Goal: Task Accomplishment & Management: Manage account settings

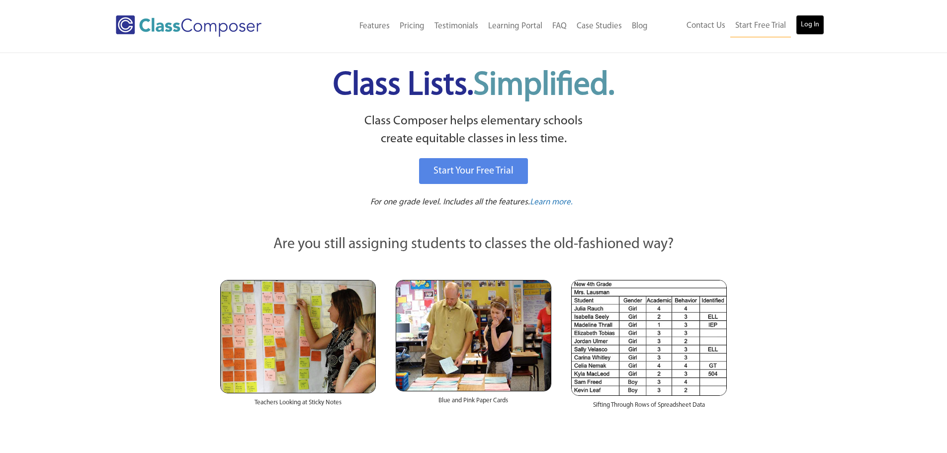
drag, startPoint x: 805, startPoint y: 20, endPoint x: 735, endPoint y: 99, distance: 104.6
click at [805, 20] on link "Log In" at bounding box center [810, 25] width 28 height 20
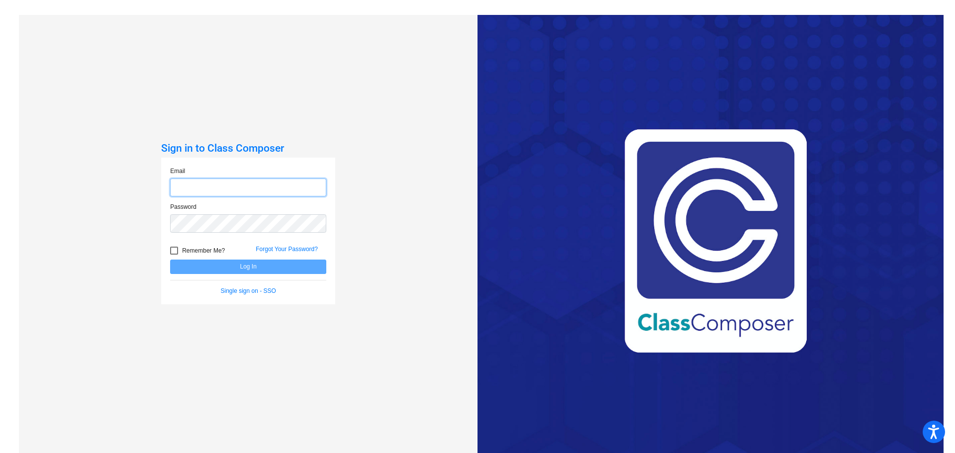
type input "[EMAIL_ADDRESS][DOMAIN_NAME]"
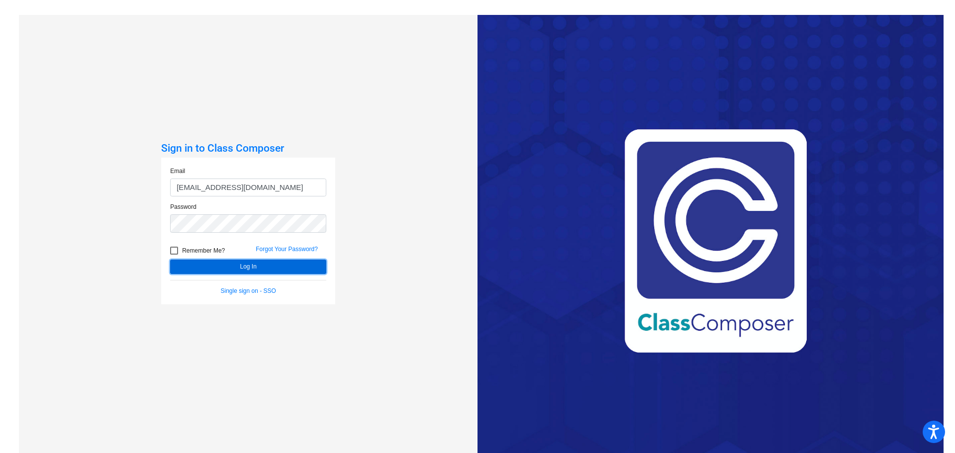
click at [248, 270] on button "Log In" at bounding box center [248, 267] width 156 height 14
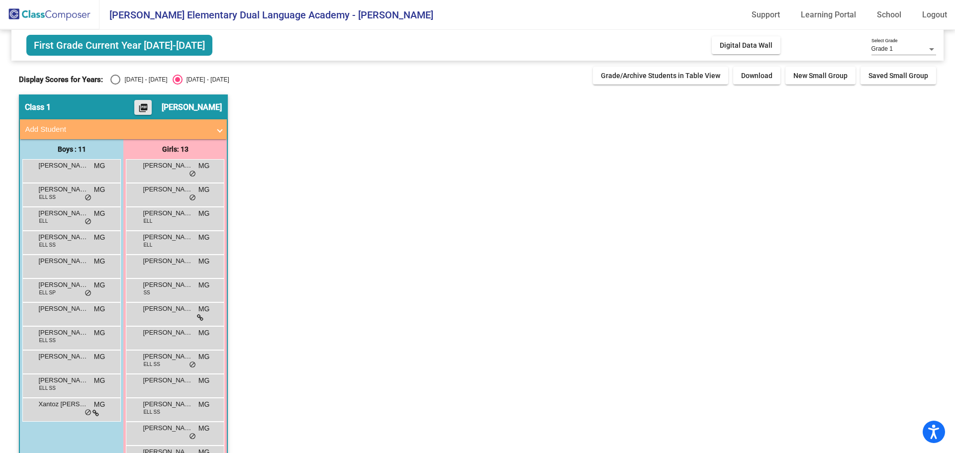
click at [149, 105] on mat-icon "picture_as_pdf" at bounding box center [143, 110] width 12 height 14
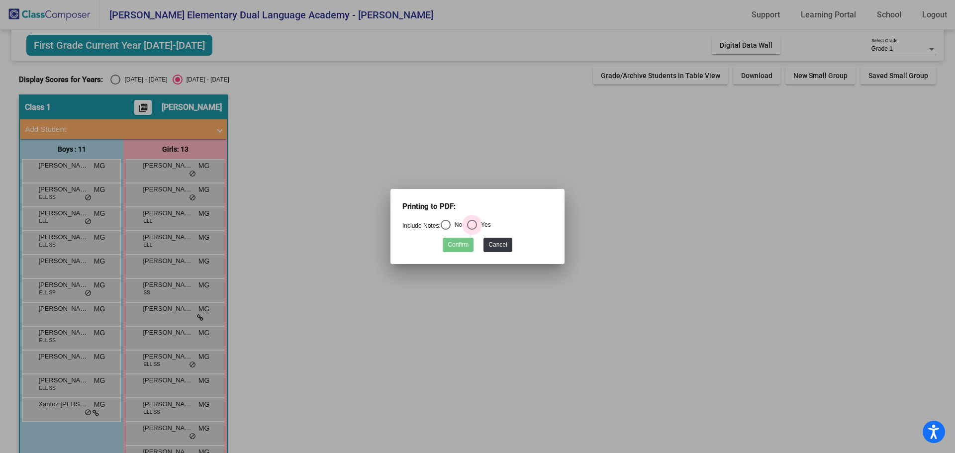
click at [477, 225] on div "Select an option" at bounding box center [472, 225] width 10 height 10
click at [472, 230] on input "Yes" at bounding box center [471, 230] width 0 height 0
radio input "true"
click at [459, 248] on button "Confirm" at bounding box center [458, 245] width 31 height 14
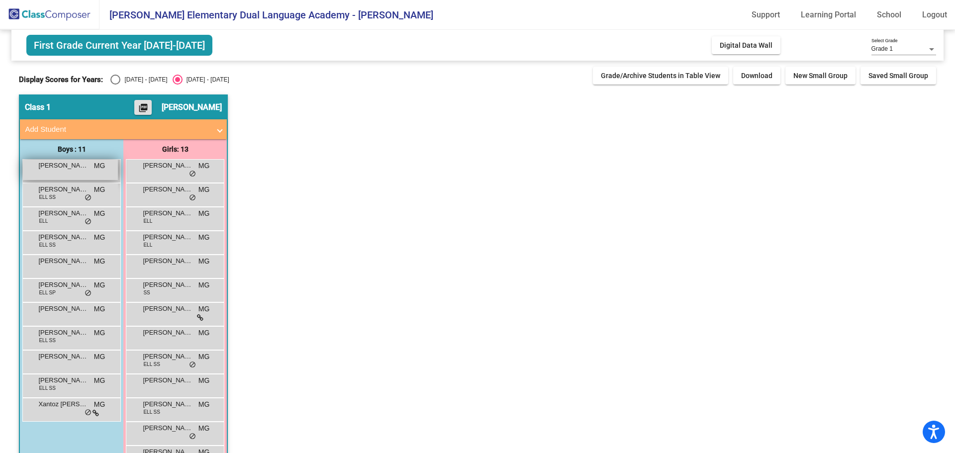
click at [95, 169] on span "MG" at bounding box center [99, 166] width 11 height 10
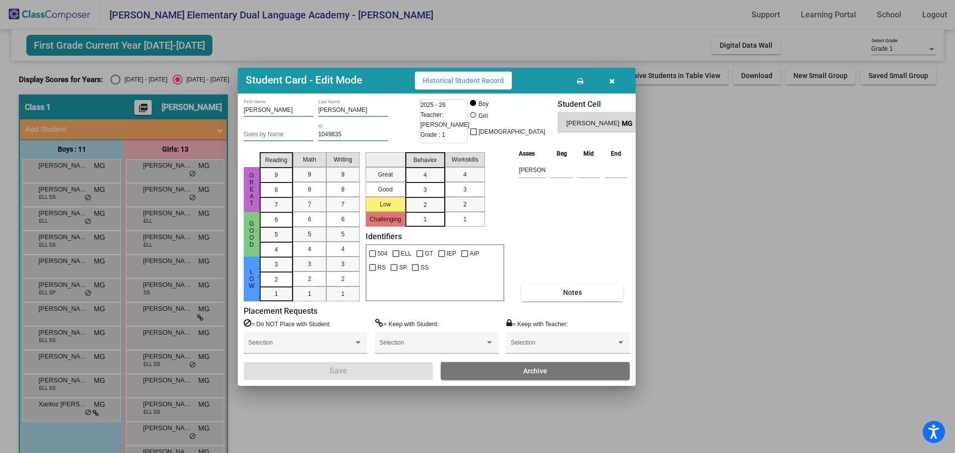
click at [102, 193] on div at bounding box center [477, 226] width 955 height 453
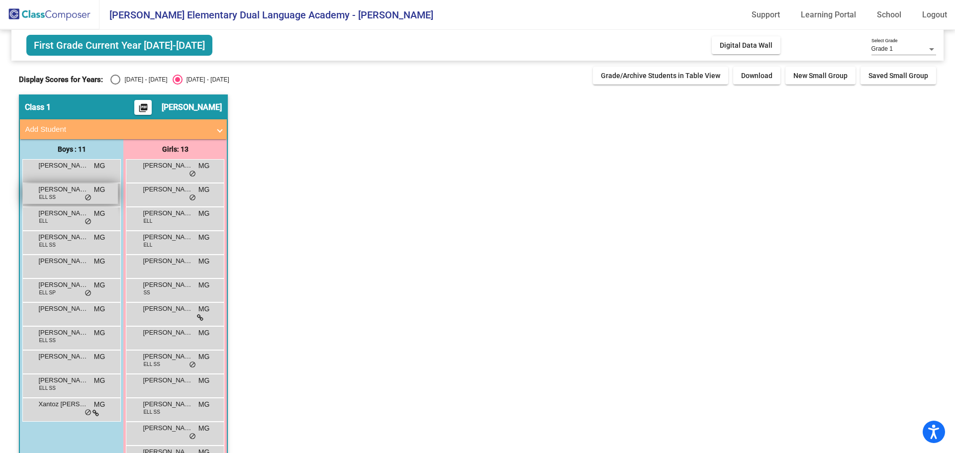
click at [102, 194] on span "MG" at bounding box center [99, 189] width 11 height 10
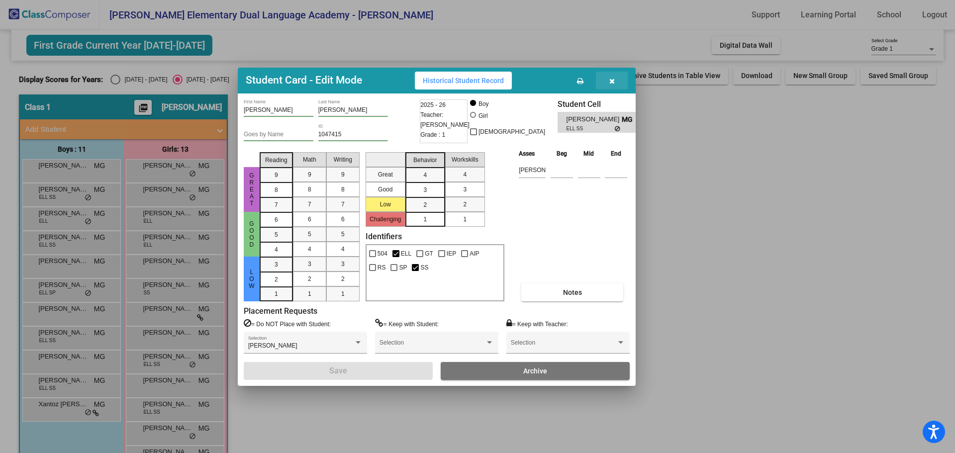
click at [612, 78] on icon "button" at bounding box center [611, 81] width 5 height 7
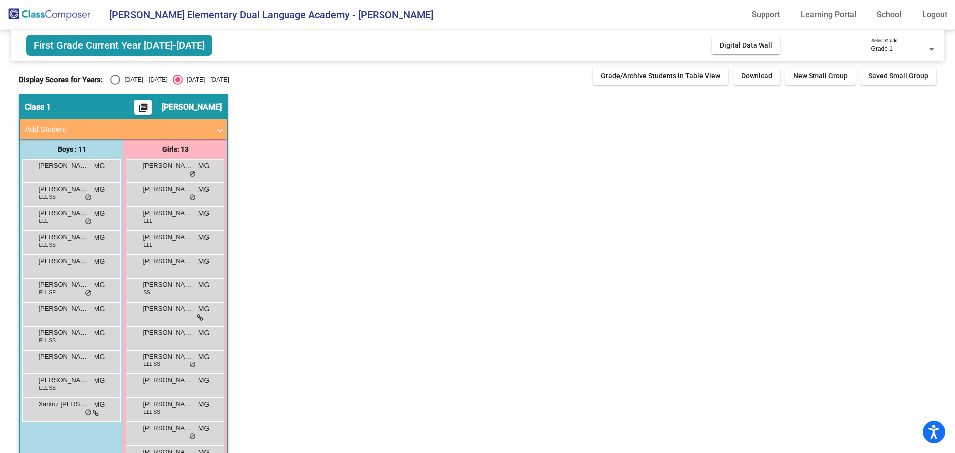
click at [116, 78] on div "Select an option" at bounding box center [115, 80] width 10 height 10
click at [115, 85] on input "2024 - 2025" at bounding box center [115, 85] width 0 height 0
radio input "true"
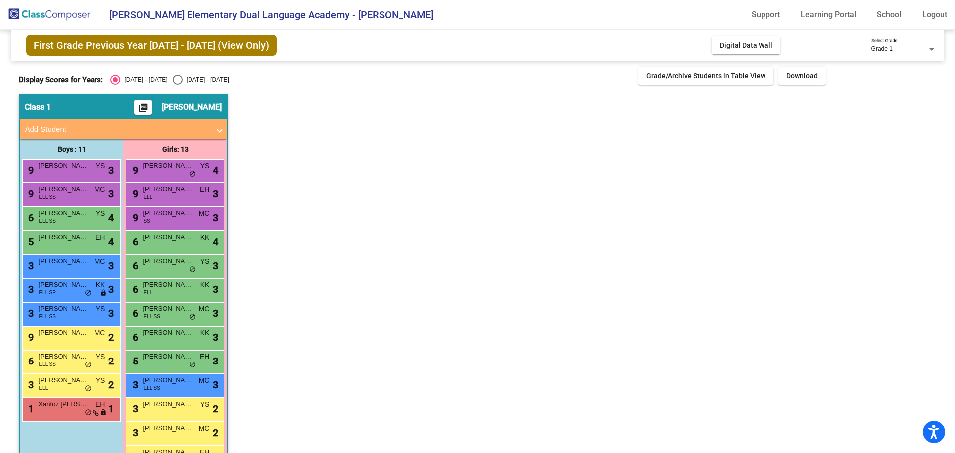
click at [47, 101] on div "Class 1 picture_as_pdf Maribel Garcia" at bounding box center [123, 107] width 207 height 24
click at [222, 131] on mat-expansion-panel-header "Add Student" at bounding box center [123, 129] width 207 height 20
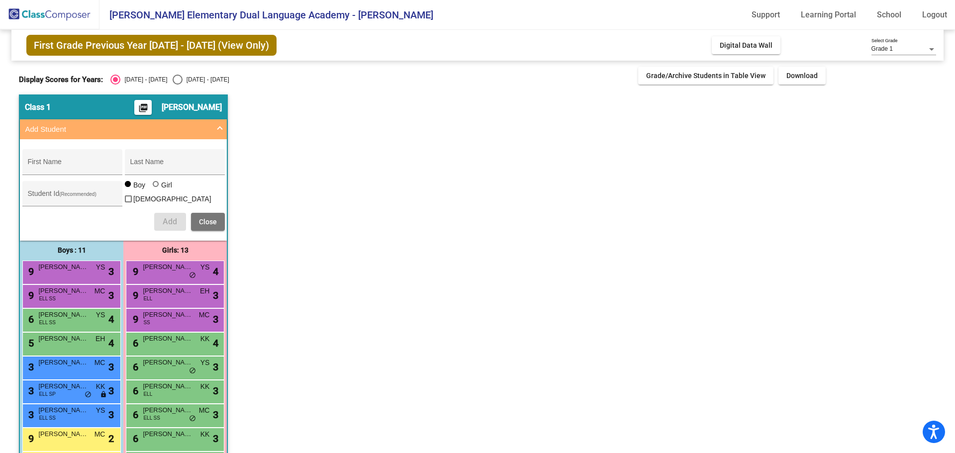
click at [222, 131] on mat-expansion-panel-header "Add Student" at bounding box center [123, 129] width 207 height 20
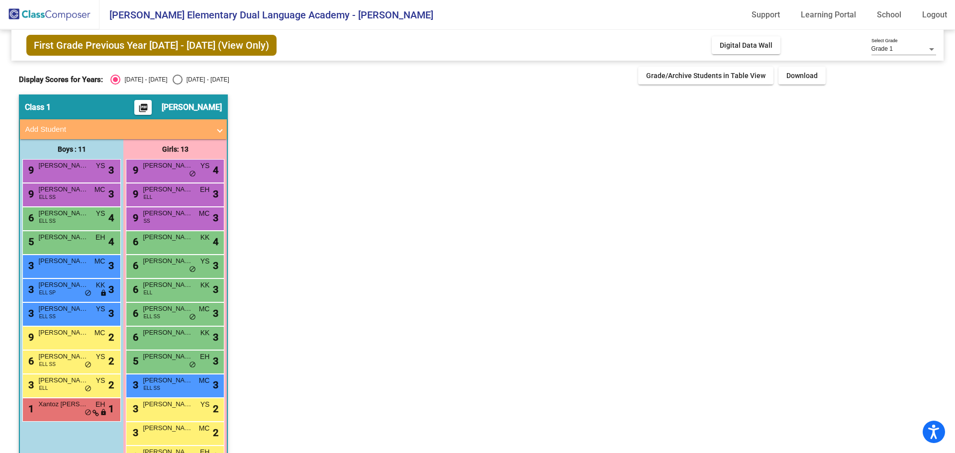
click at [215, 45] on span "First Grade Previous Year 2024 - 2025 (View Only)" at bounding box center [151, 45] width 250 height 21
click at [219, 45] on span "First Grade Previous Year 2024 - 2025 (View Only)" at bounding box center [151, 45] width 250 height 21
click at [720, 49] on span "Digital Data Wall" at bounding box center [746, 45] width 53 height 8
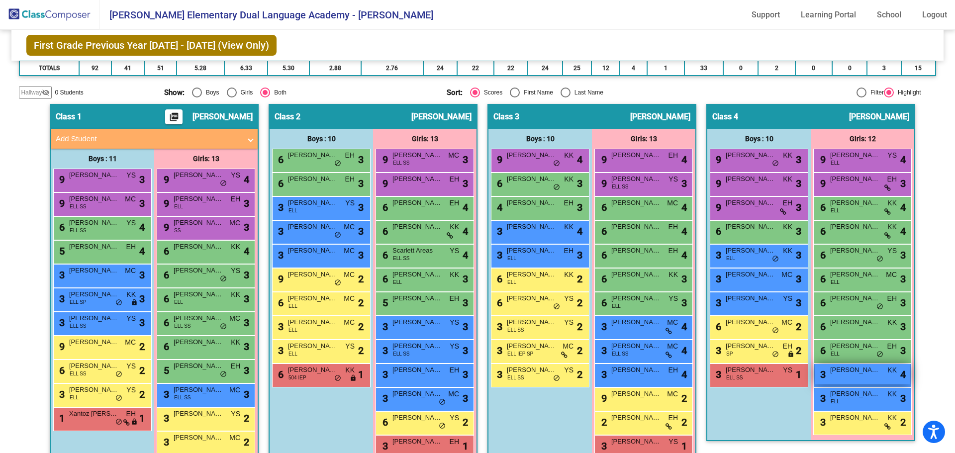
scroll to position [191, 0]
